Goal: Information Seeking & Learning: Find specific fact

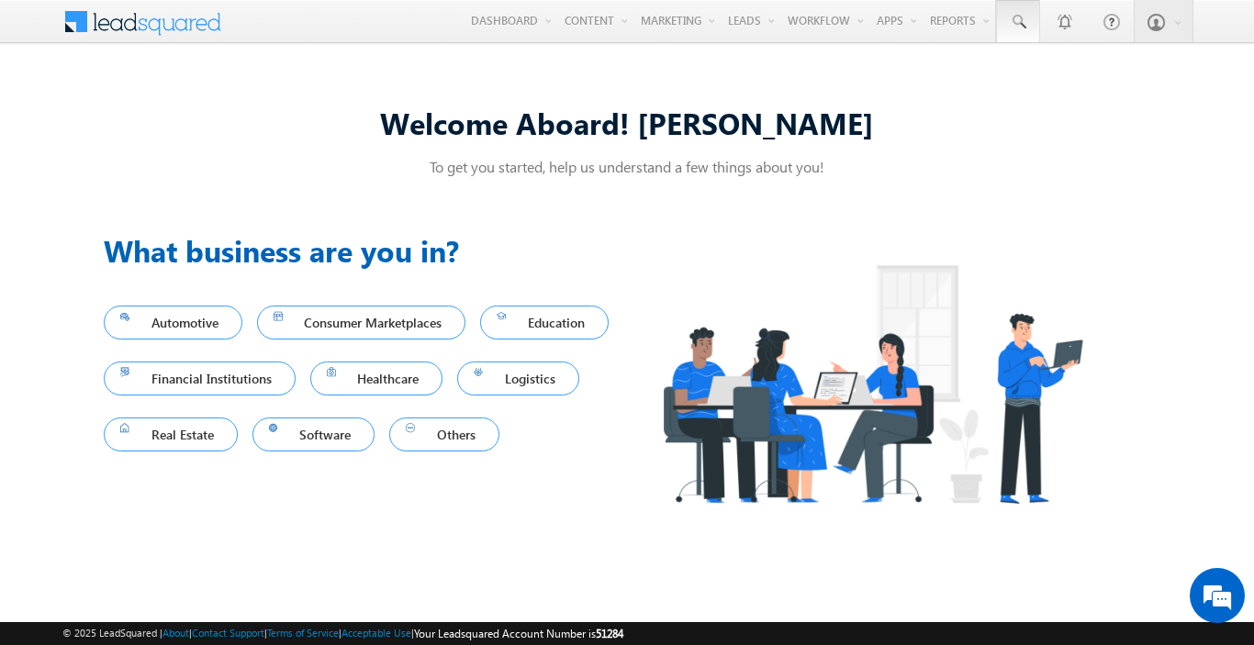
click at [1017, 22] on span at bounding box center [1018, 22] width 18 height 18
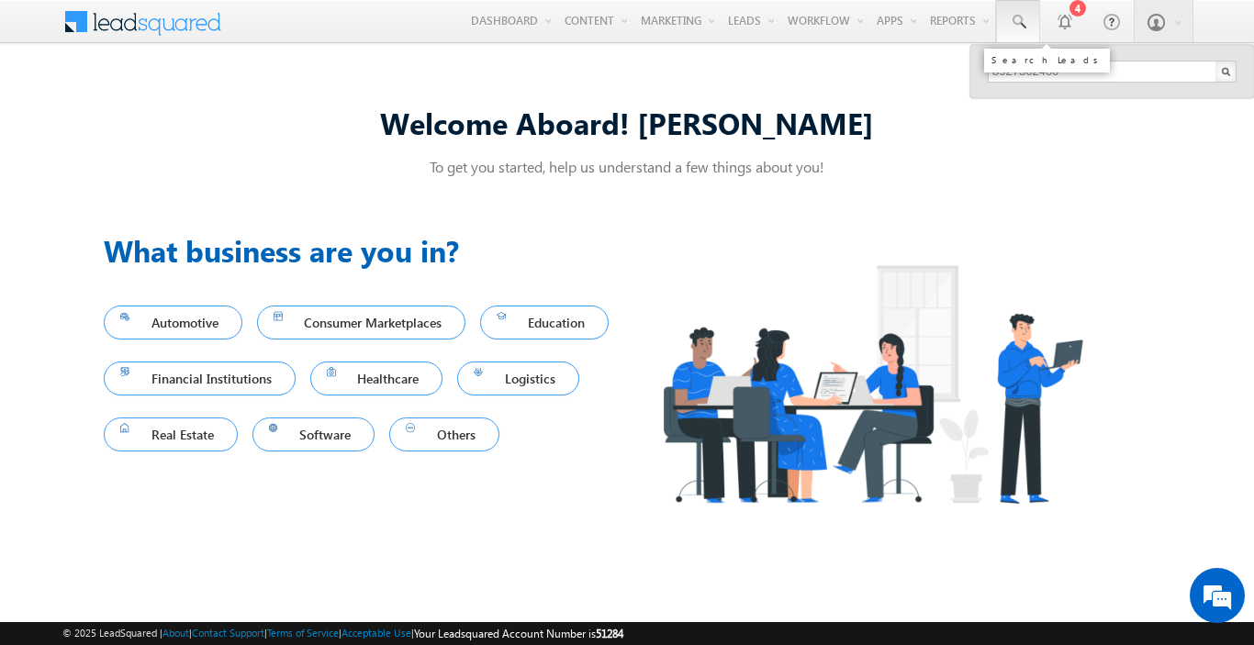
type input "8927362460"
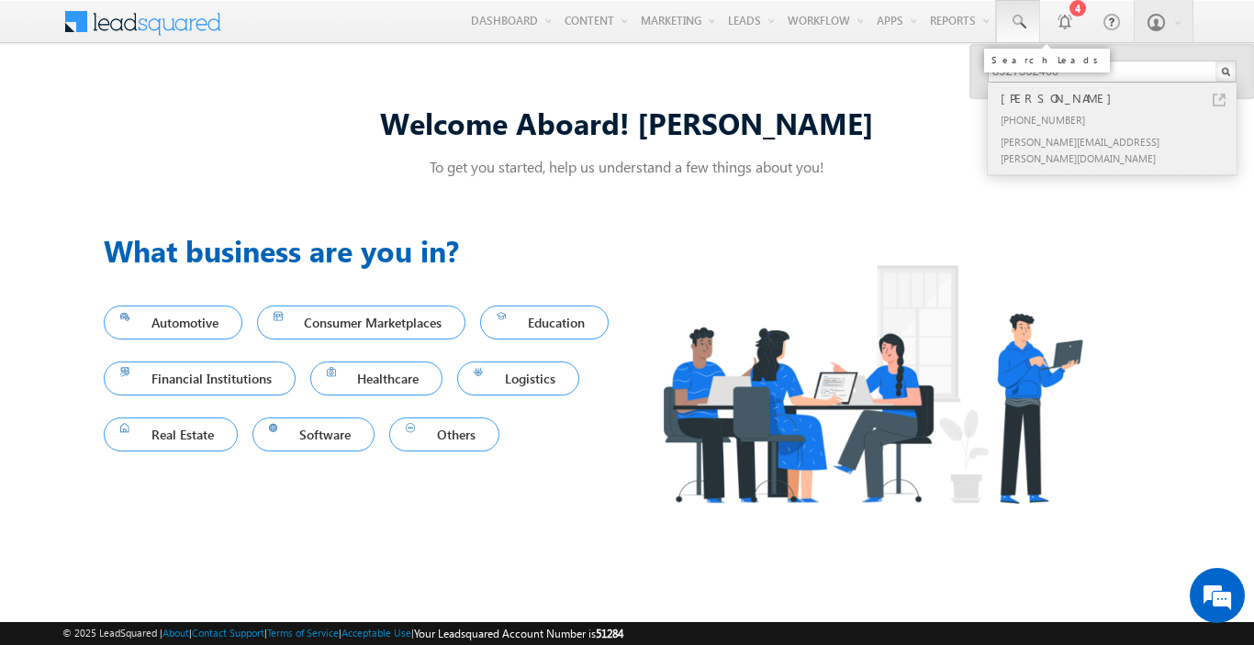
click at [1120, 98] on div "[PERSON_NAME]" at bounding box center [1120, 98] width 246 height 20
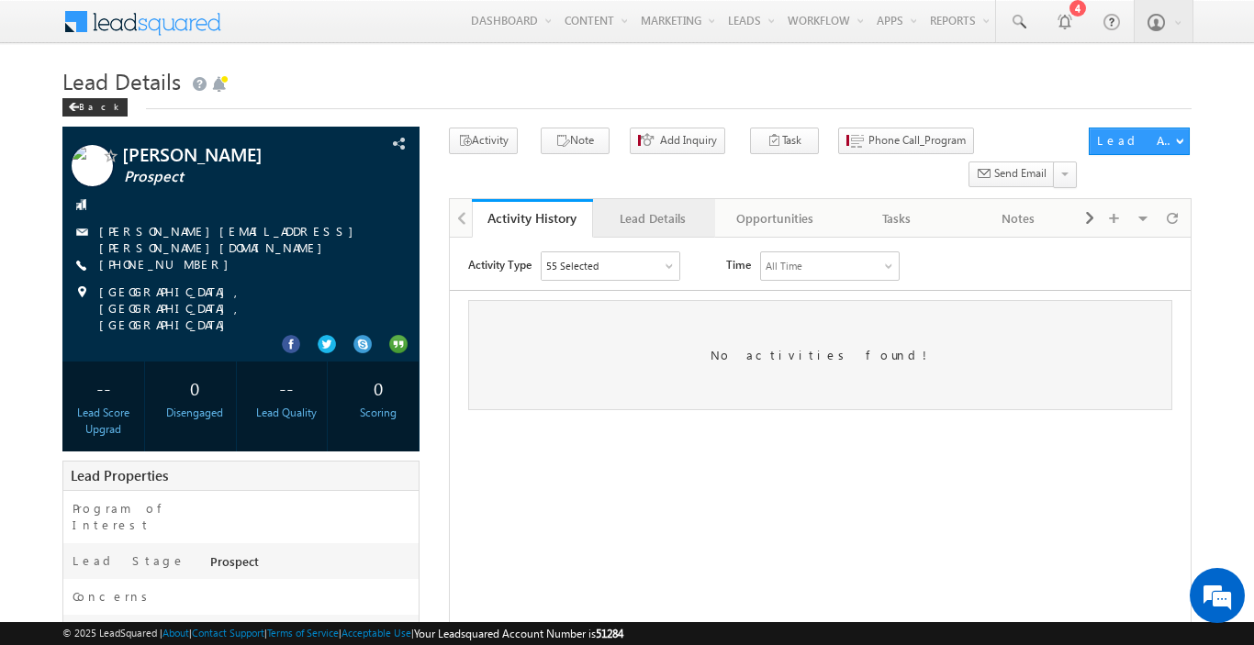
click at [653, 207] on div "Lead Details" at bounding box center [653, 218] width 90 height 22
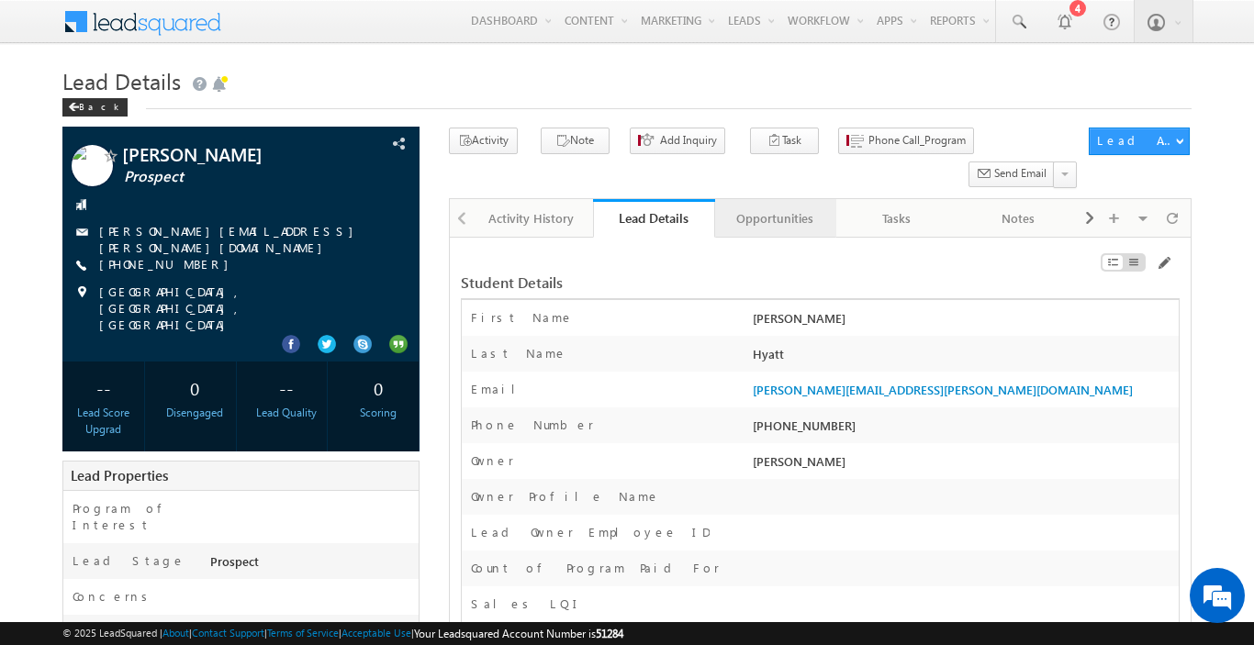
click at [774, 207] on div "Opportunities" at bounding box center [775, 218] width 90 height 22
